Goal: Transaction & Acquisition: Purchase product/service

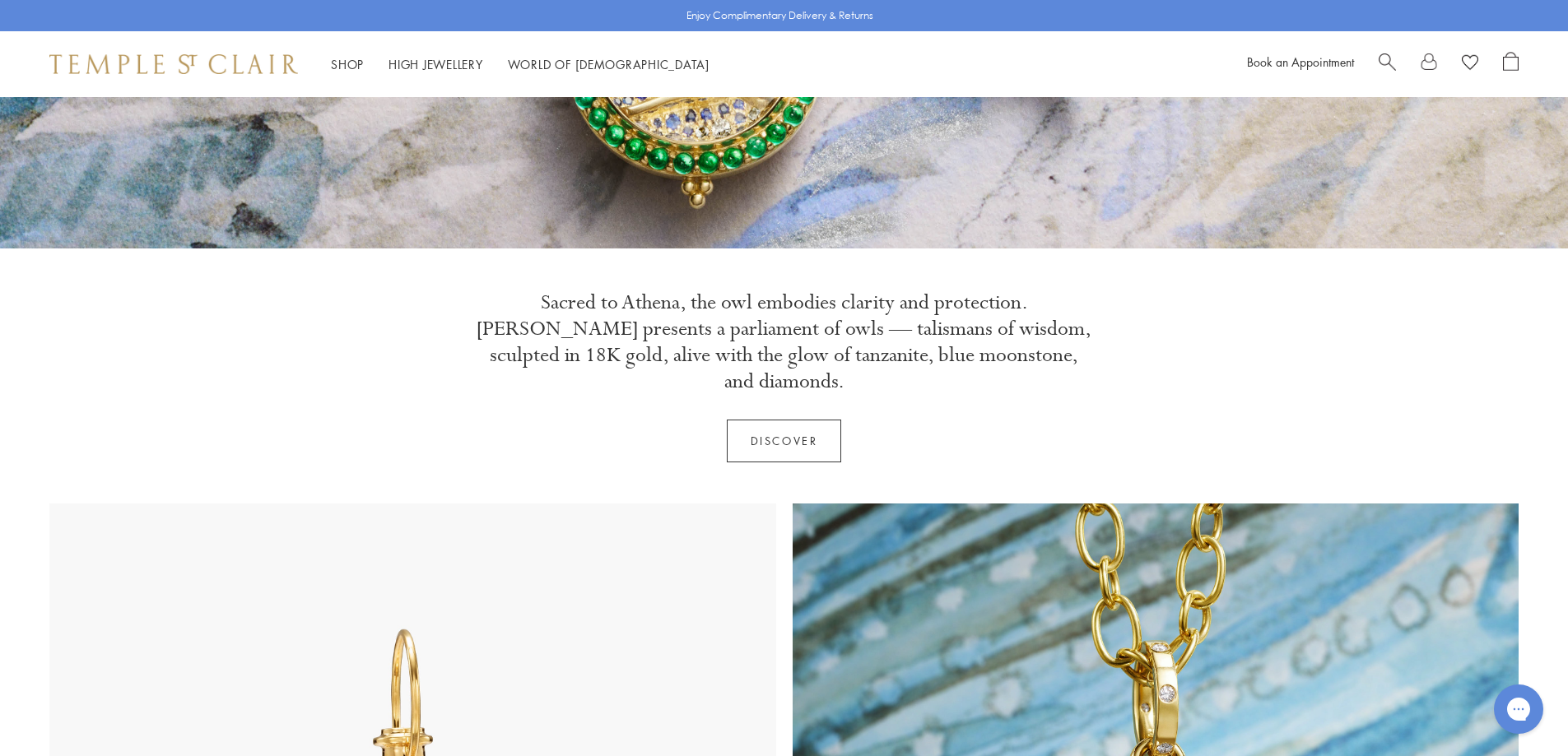
scroll to position [576, 0]
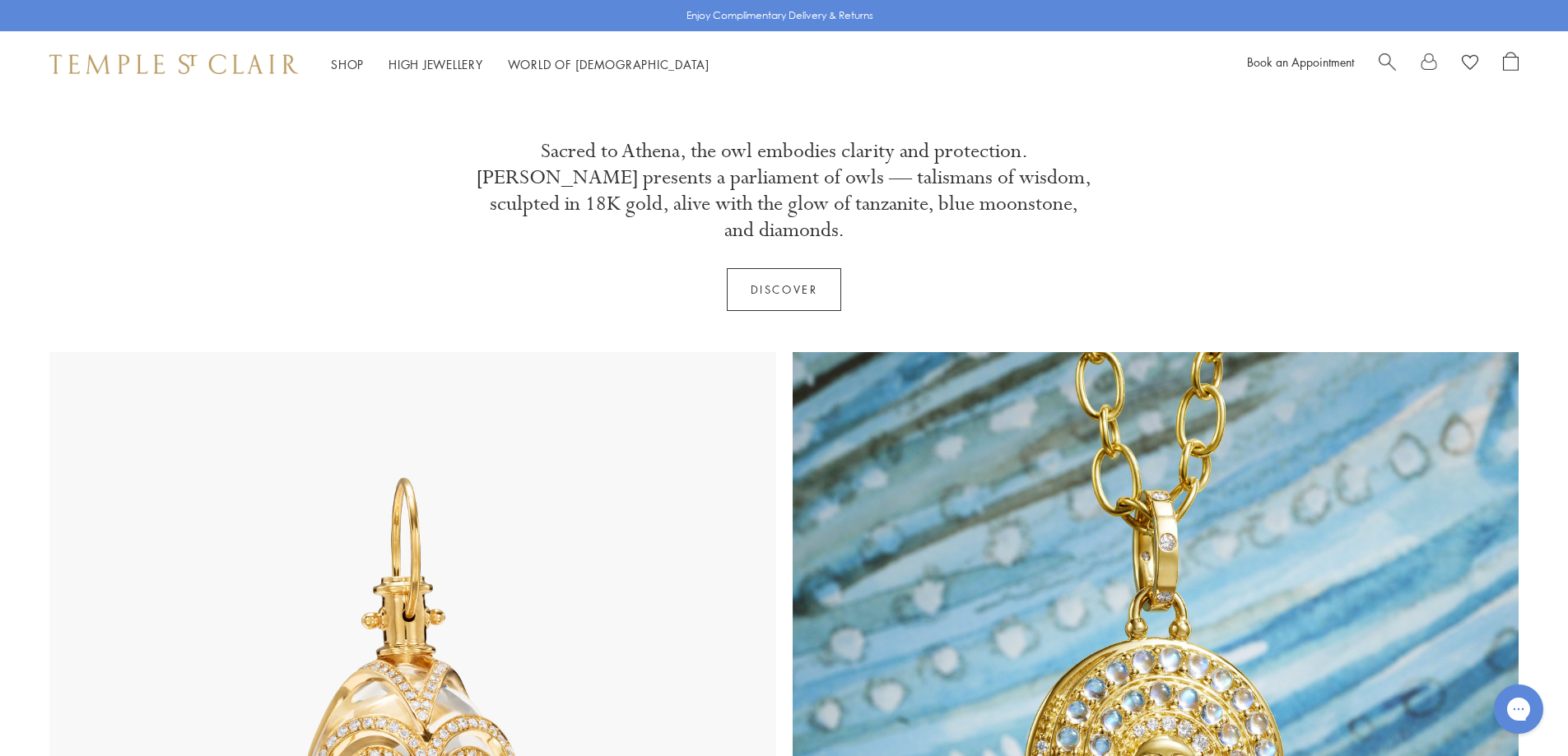
click at [778, 268] on link "Discover" at bounding box center [784, 289] width 116 height 43
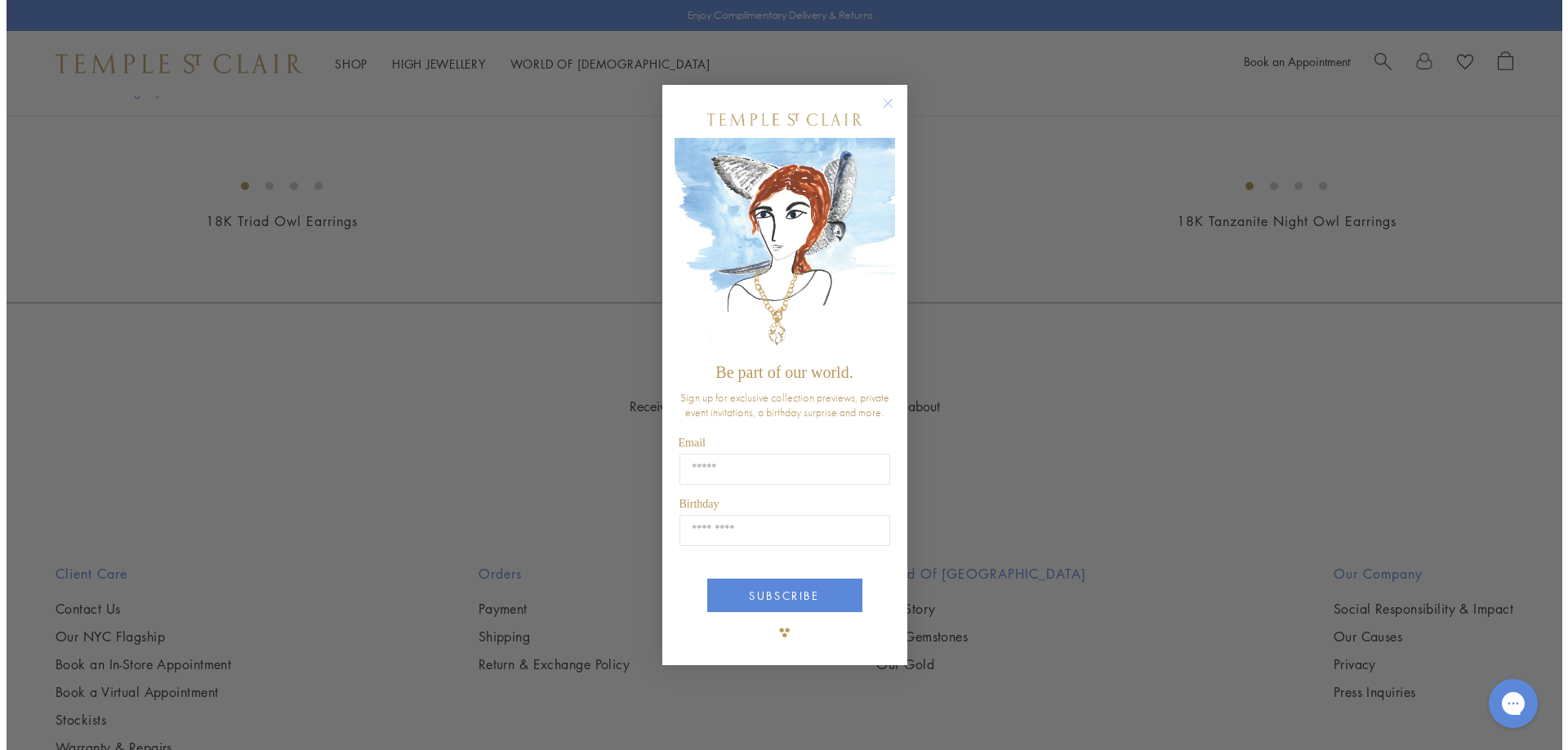
scroll to position [1147, 0]
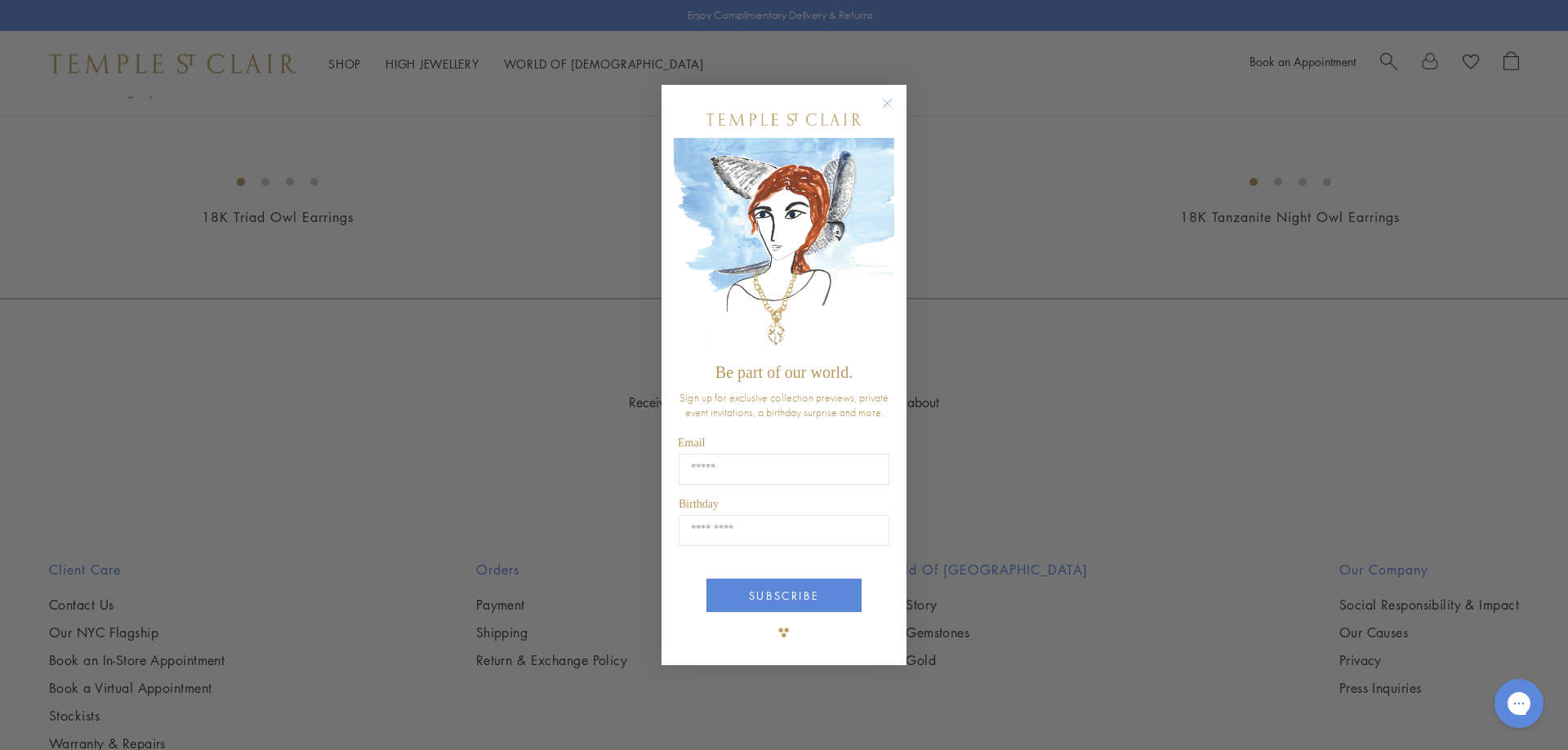
click at [885, 102] on circle "Close dialog" at bounding box center [887, 103] width 20 height 20
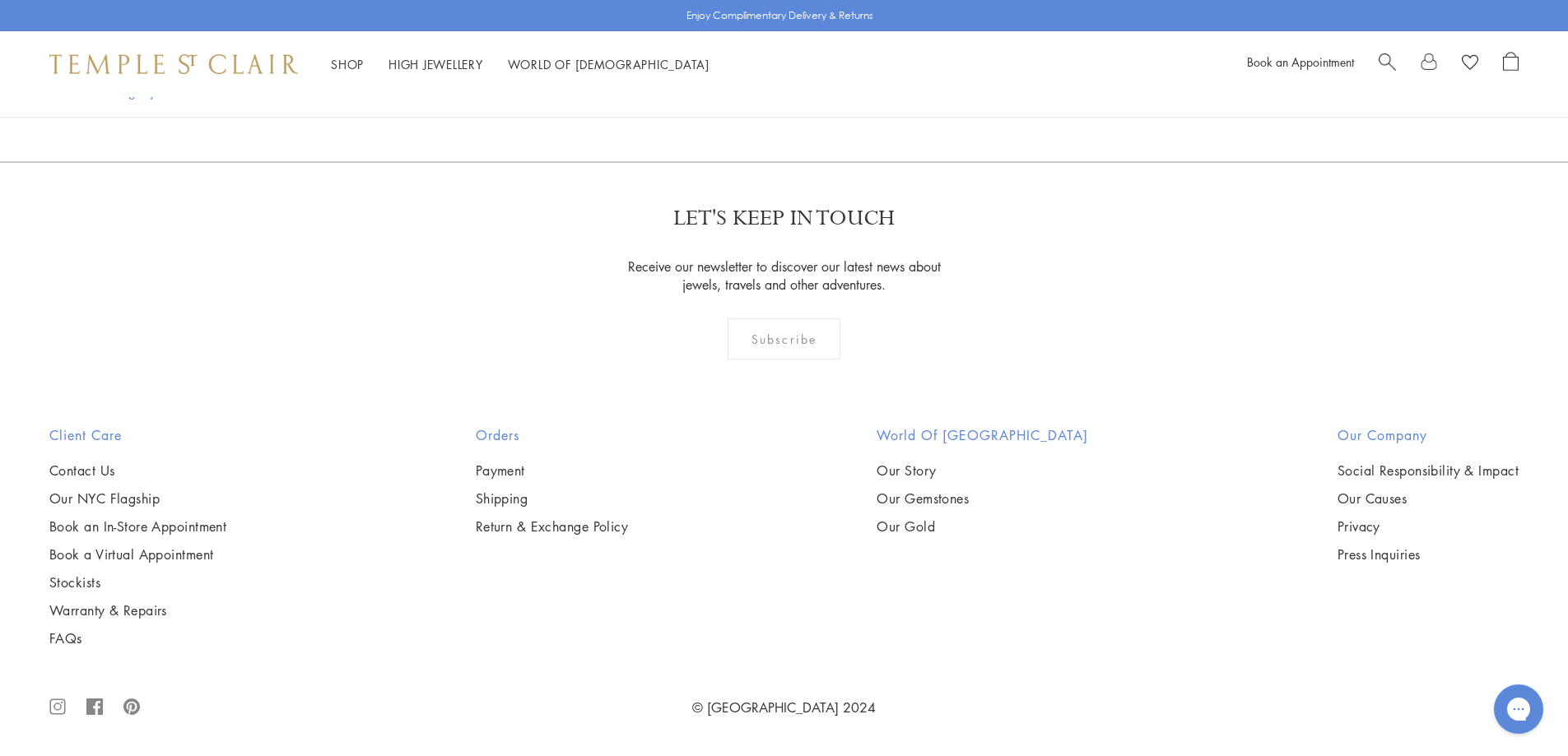
scroll to position [1728, 0]
click at [0, 0] on img at bounding box center [0, 0] width 0 height 0
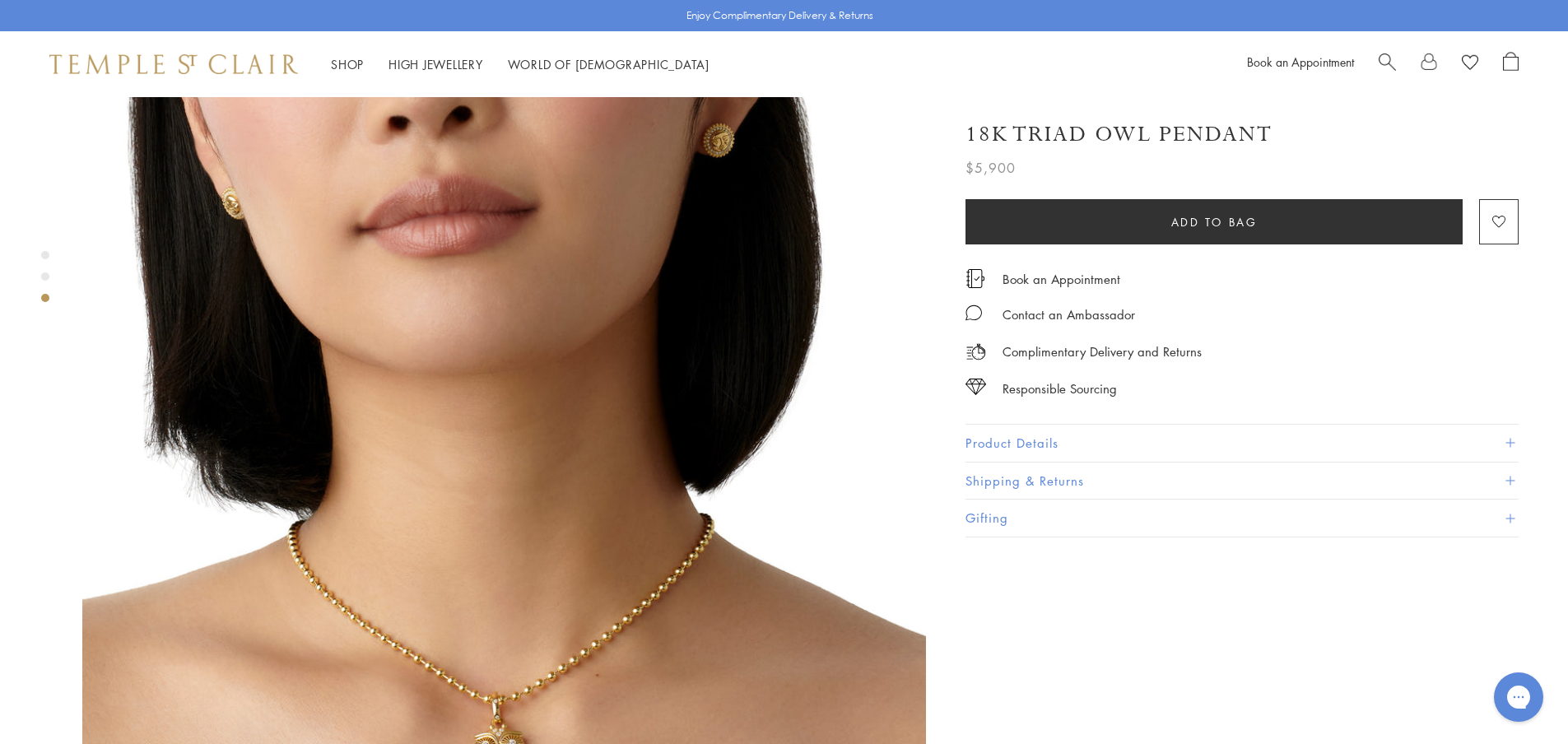
scroll to position [1977, 0]
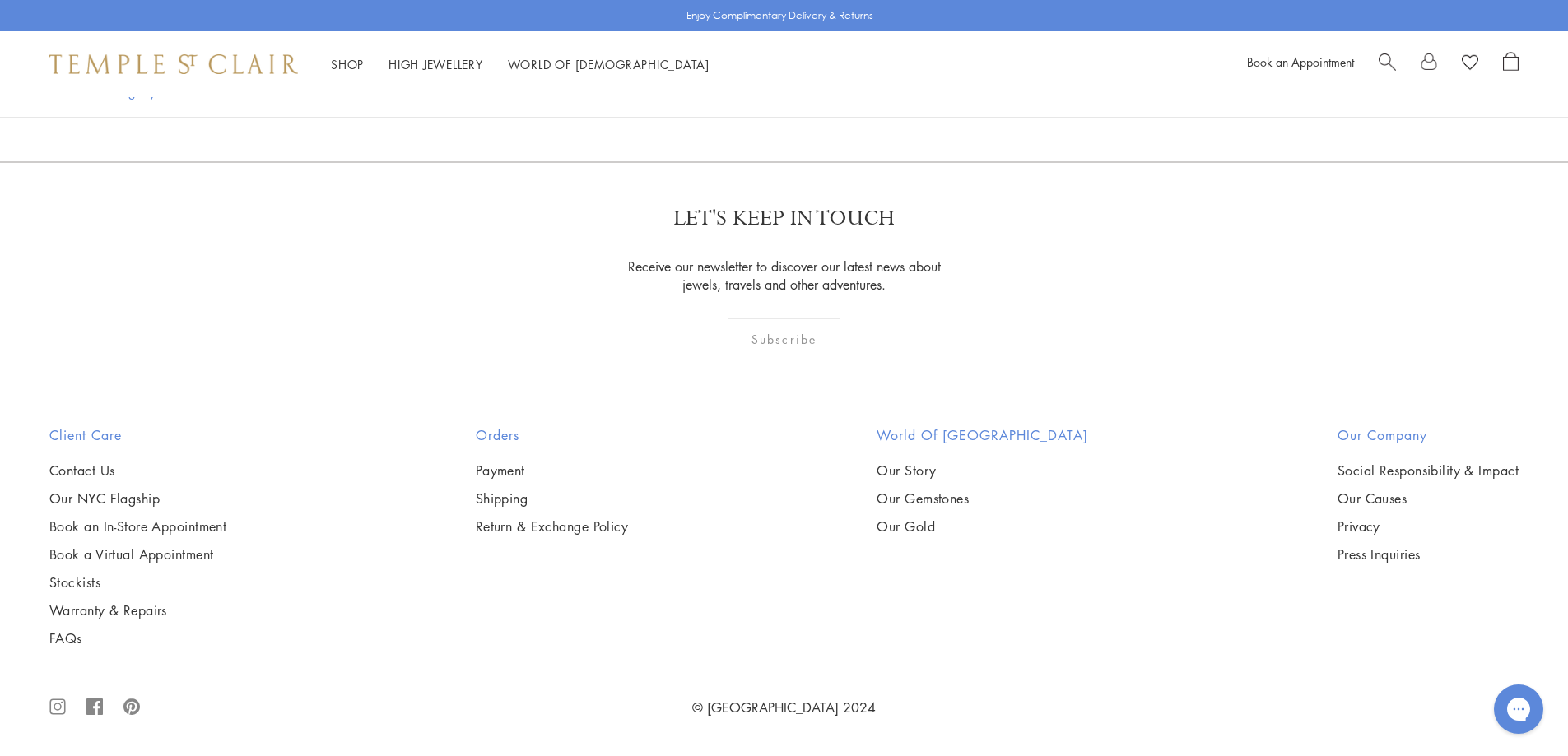
scroll to position [3616, 0]
